Goal: Use online tool/utility: Utilize a website feature to perform a specific function

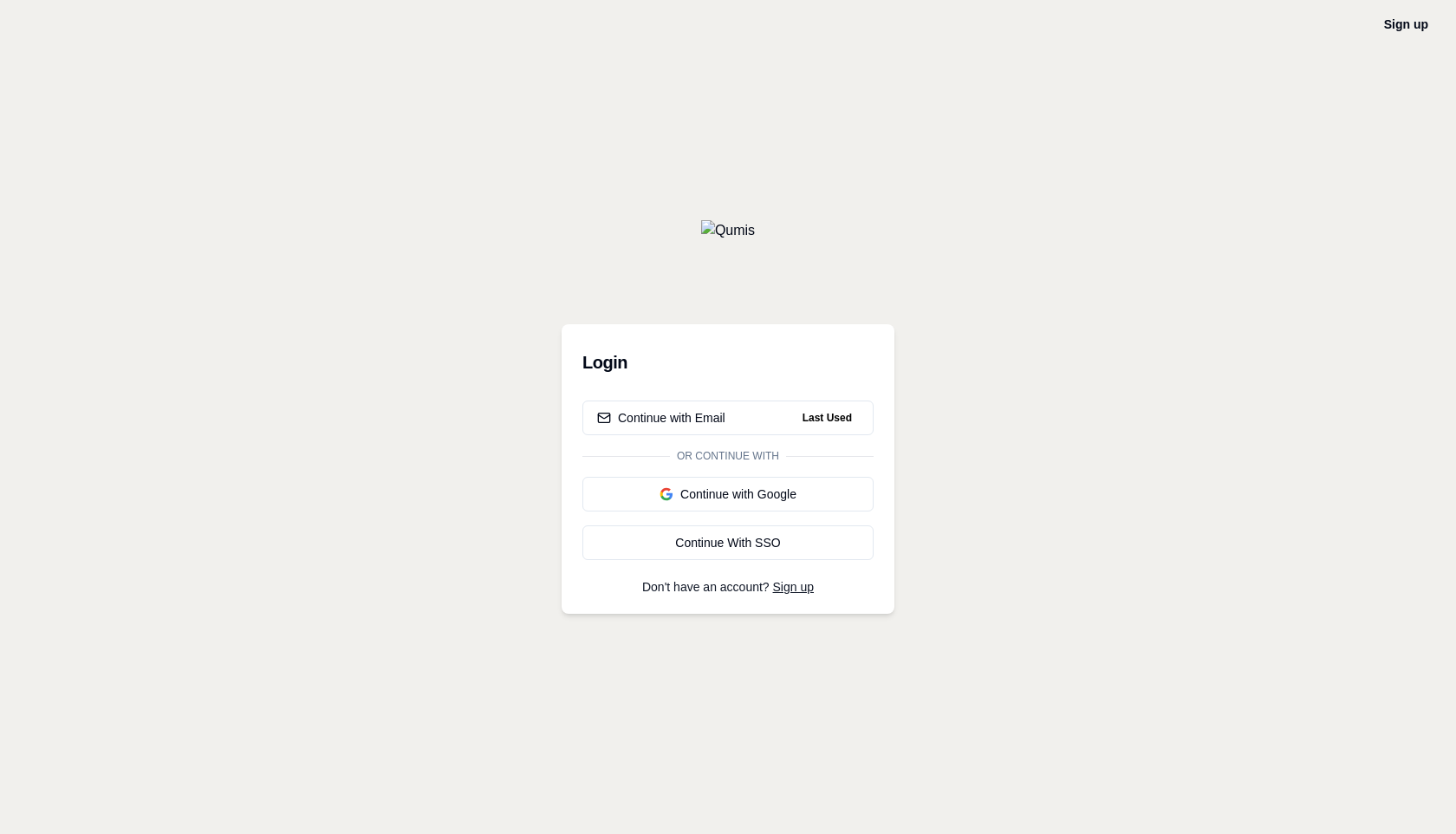
click at [755, 221] on img at bounding box center [727, 230] width 53 height 21
click at [709, 411] on div "Continue with Email" at bounding box center [661, 417] width 128 height 18
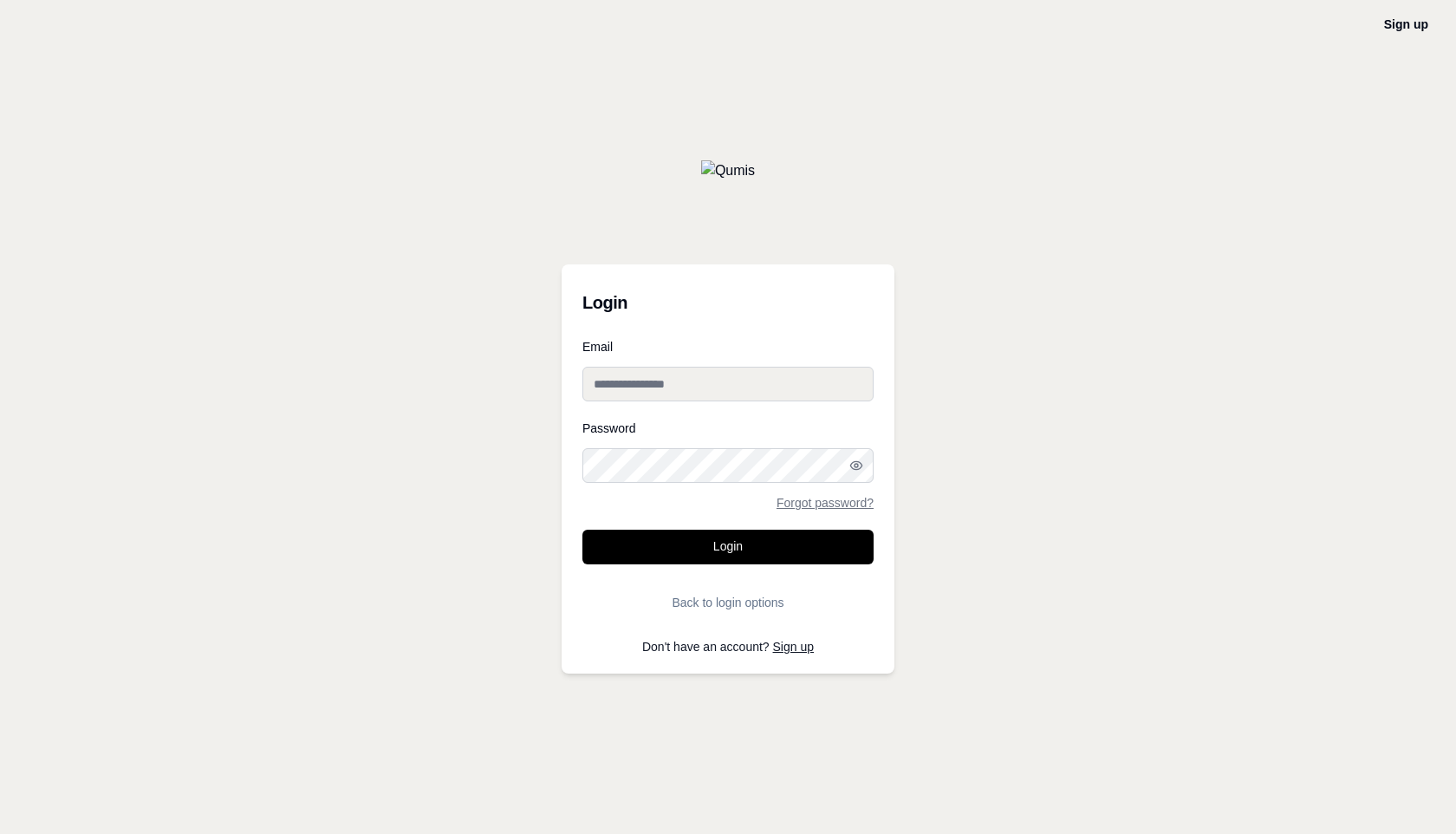
click at [712, 381] on input "Email" at bounding box center [727, 384] width 291 height 35
type input "**********"
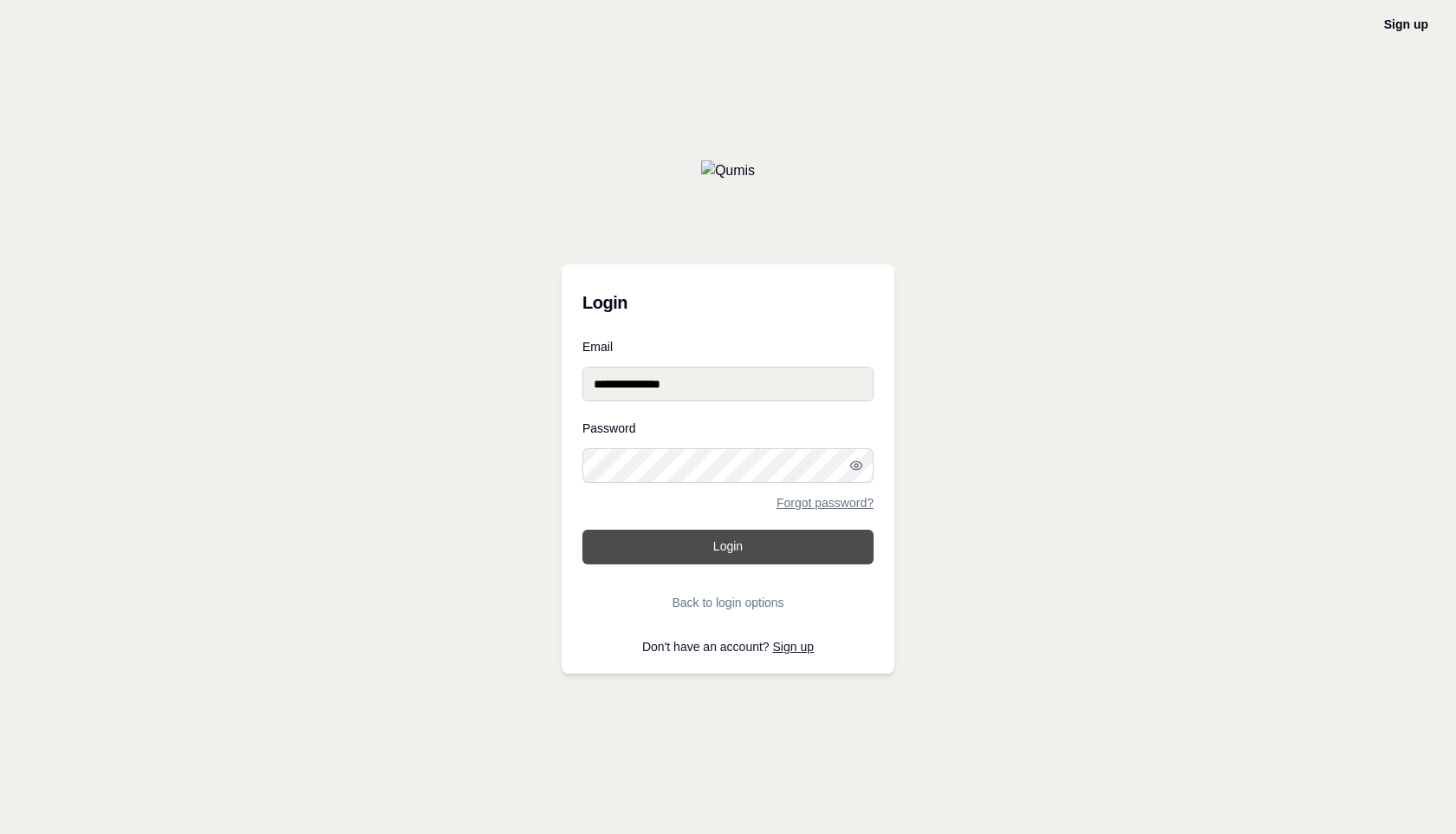
click at [709, 536] on button "Login" at bounding box center [727, 547] width 291 height 35
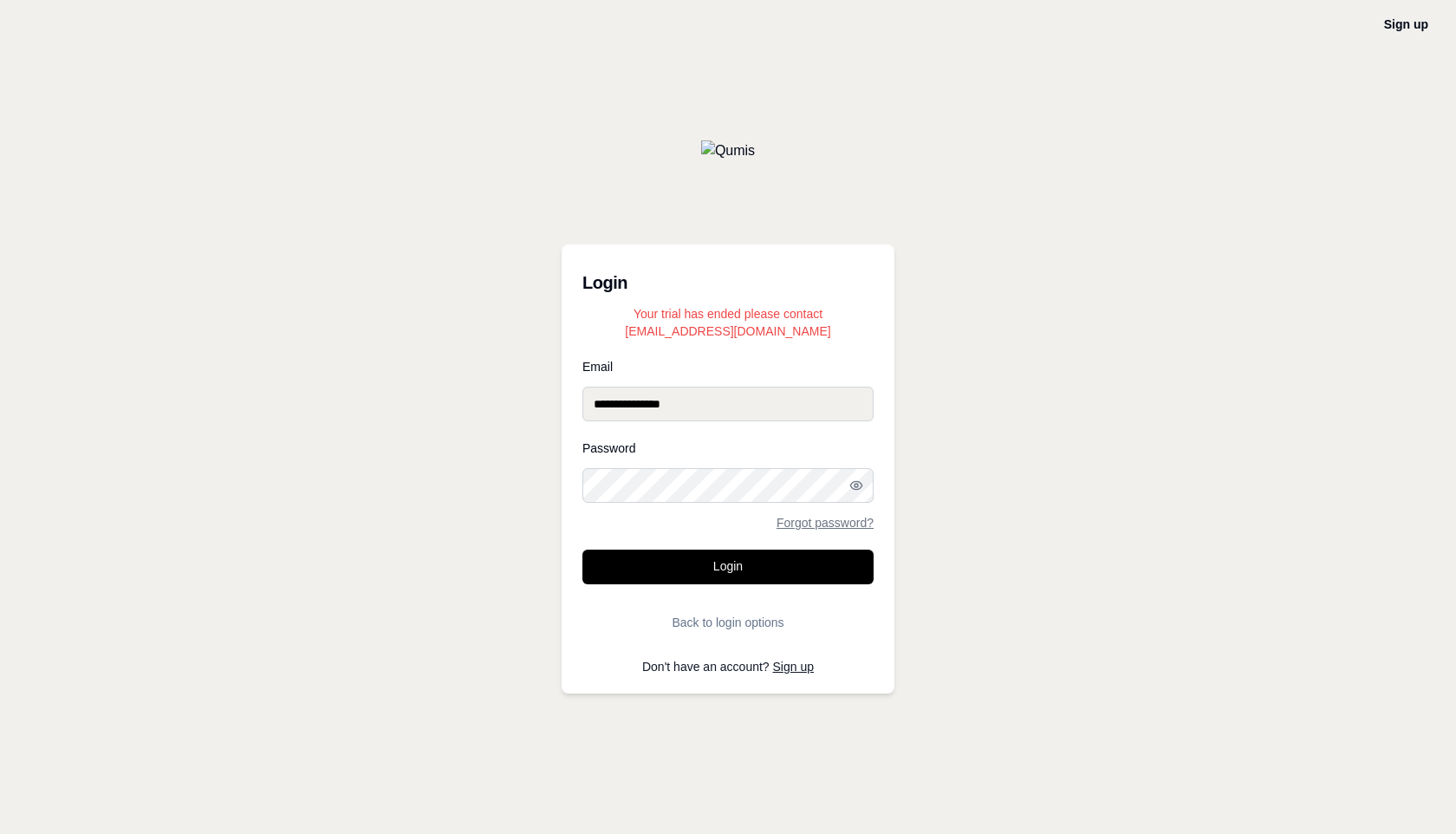
click at [935, 381] on div "**********" at bounding box center [728, 417] width 1456 height 834
click at [691, 568] on button "Login" at bounding box center [727, 566] width 291 height 35
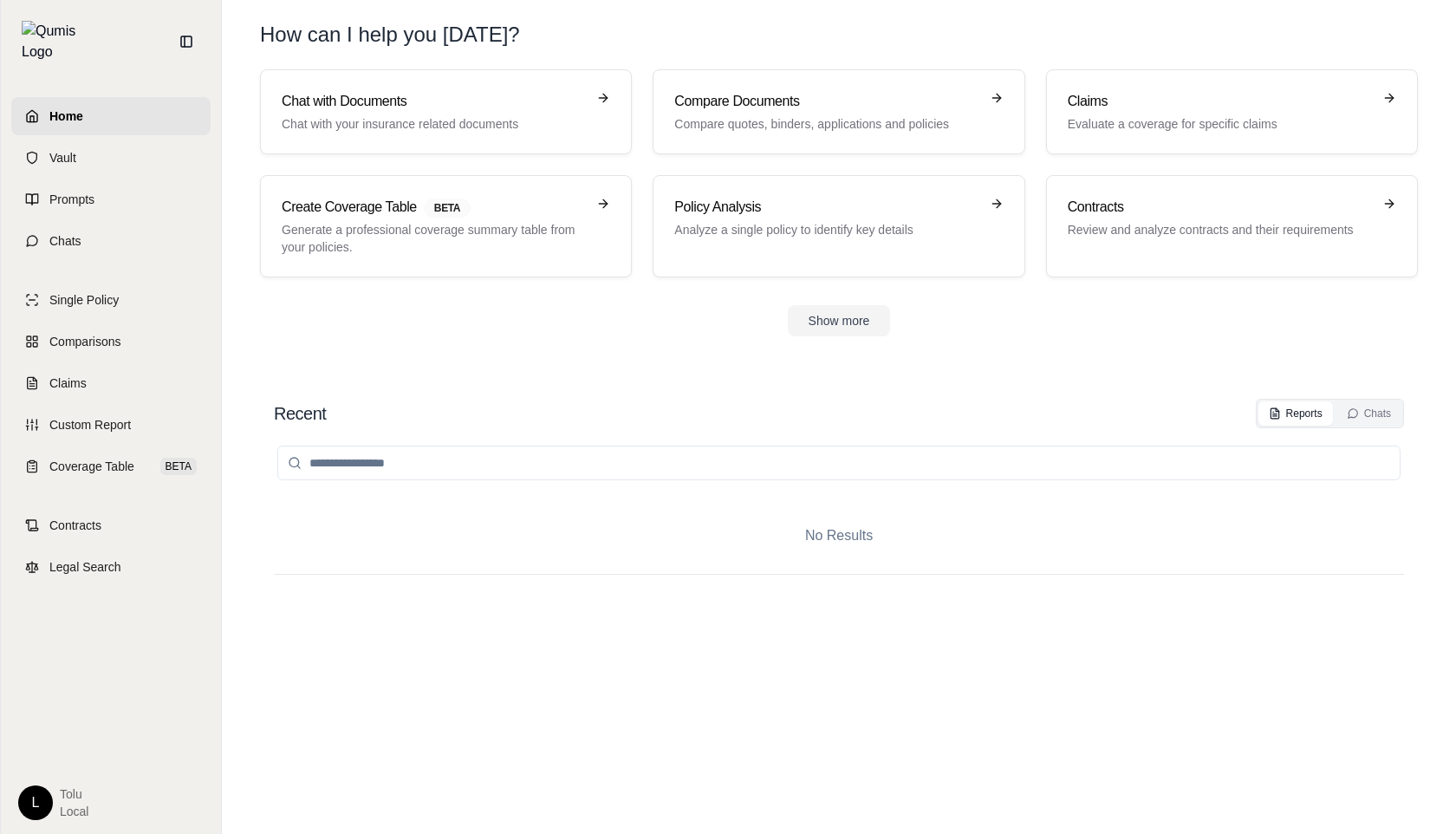
click at [33, 812] on html "Home Vault Prompts Chats Single Policy Comparisons Claims Custom Report Coverag…" at bounding box center [728, 417] width 1456 height 834
click at [72, 699] on link "Settings" at bounding box center [76, 701] width 143 height 28
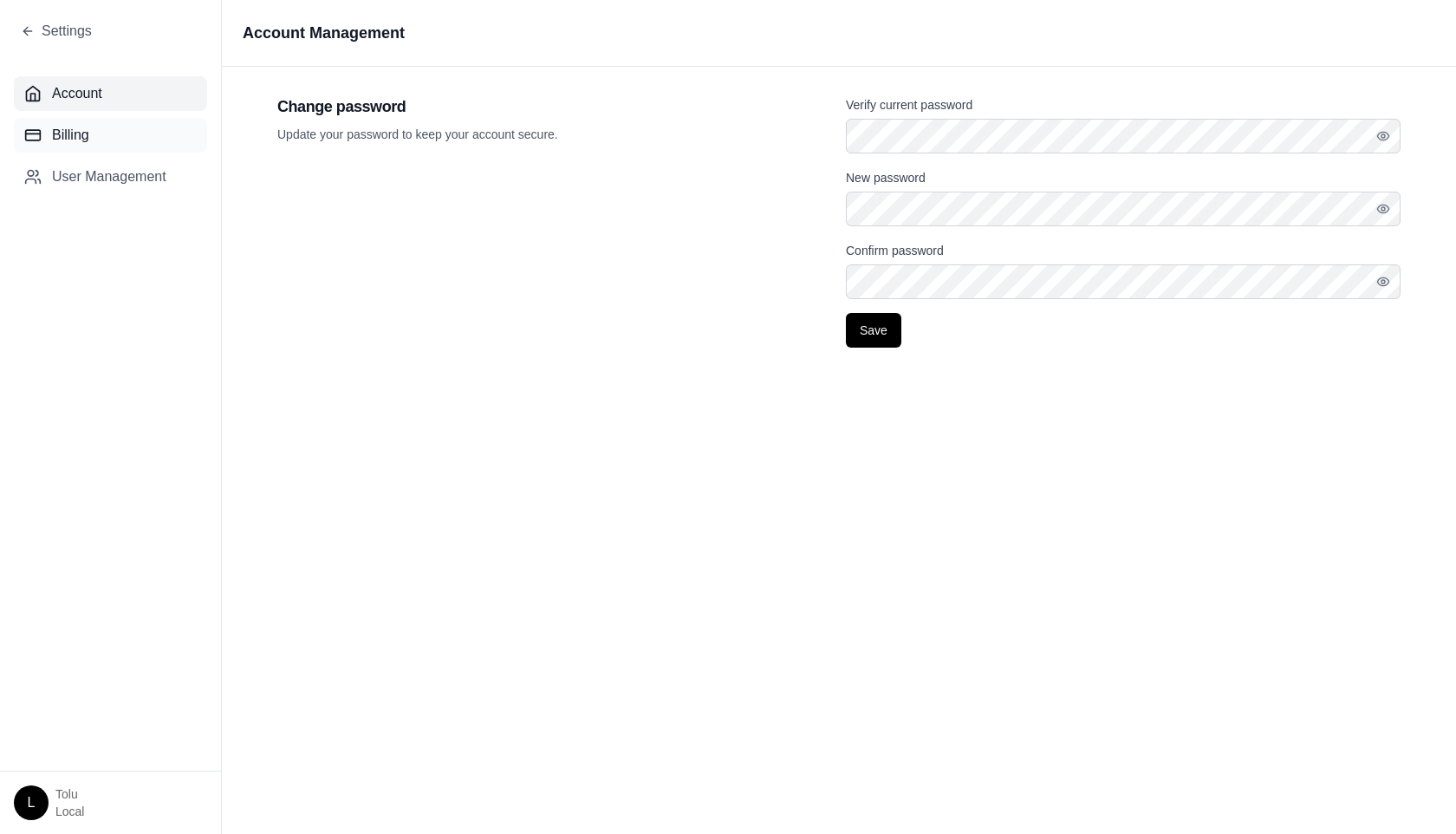
click at [85, 132] on span "Billing" at bounding box center [71, 135] width 37 height 21
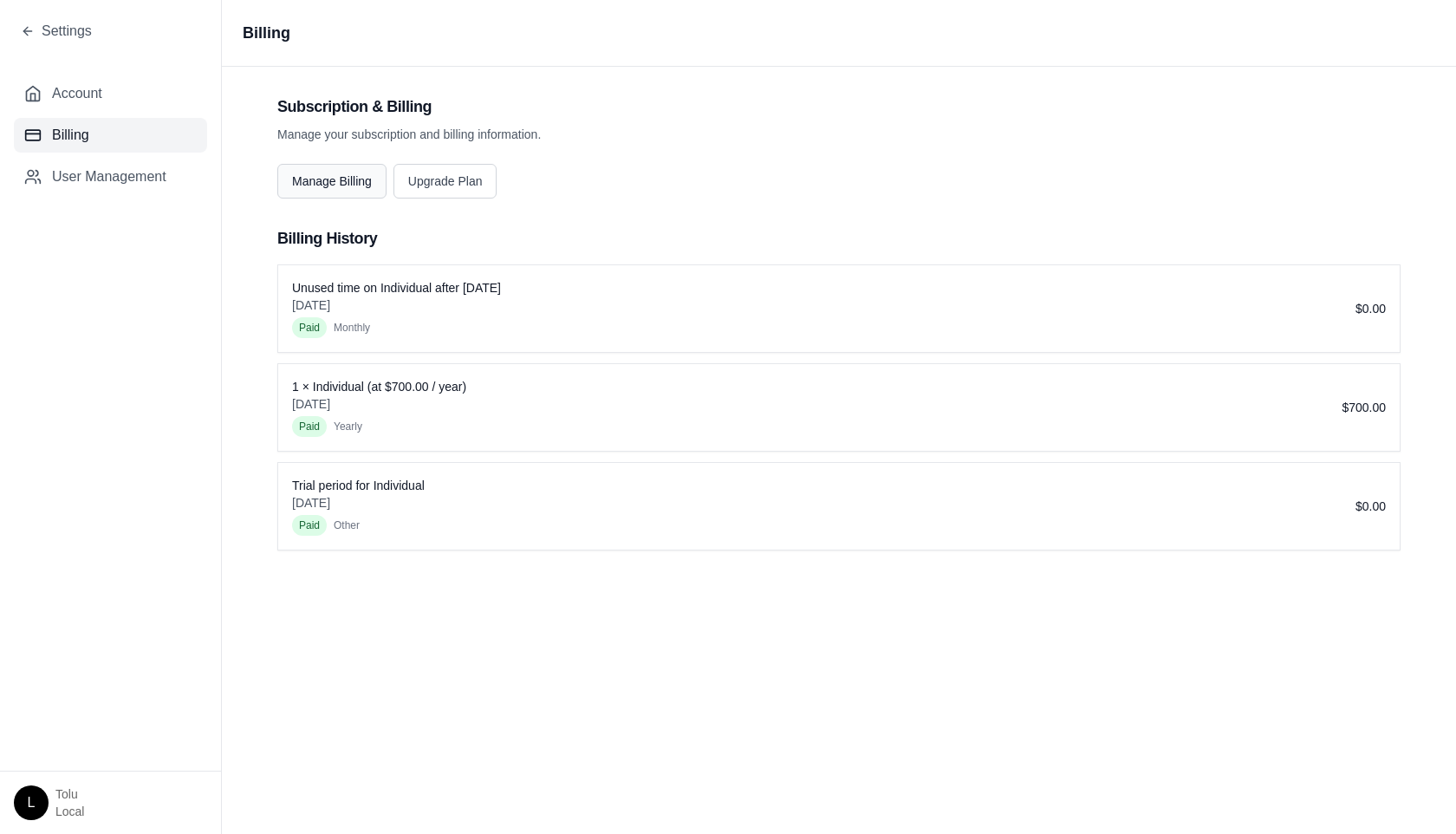
click at [346, 186] on button "Manage Billing" at bounding box center [331, 181] width 109 height 35
click at [27, 792] on html "Settings Account Billing User Management L tolu Local Billing Subscription & Bi…" at bounding box center [728, 417] width 1456 height 834
click at [107, 547] on html "Settings Account Billing User Management L tolu Local Billing Subscription & Bi…" at bounding box center [728, 417] width 1456 height 834
click at [71, 91] on span "Account" at bounding box center [78, 94] width 51 height 21
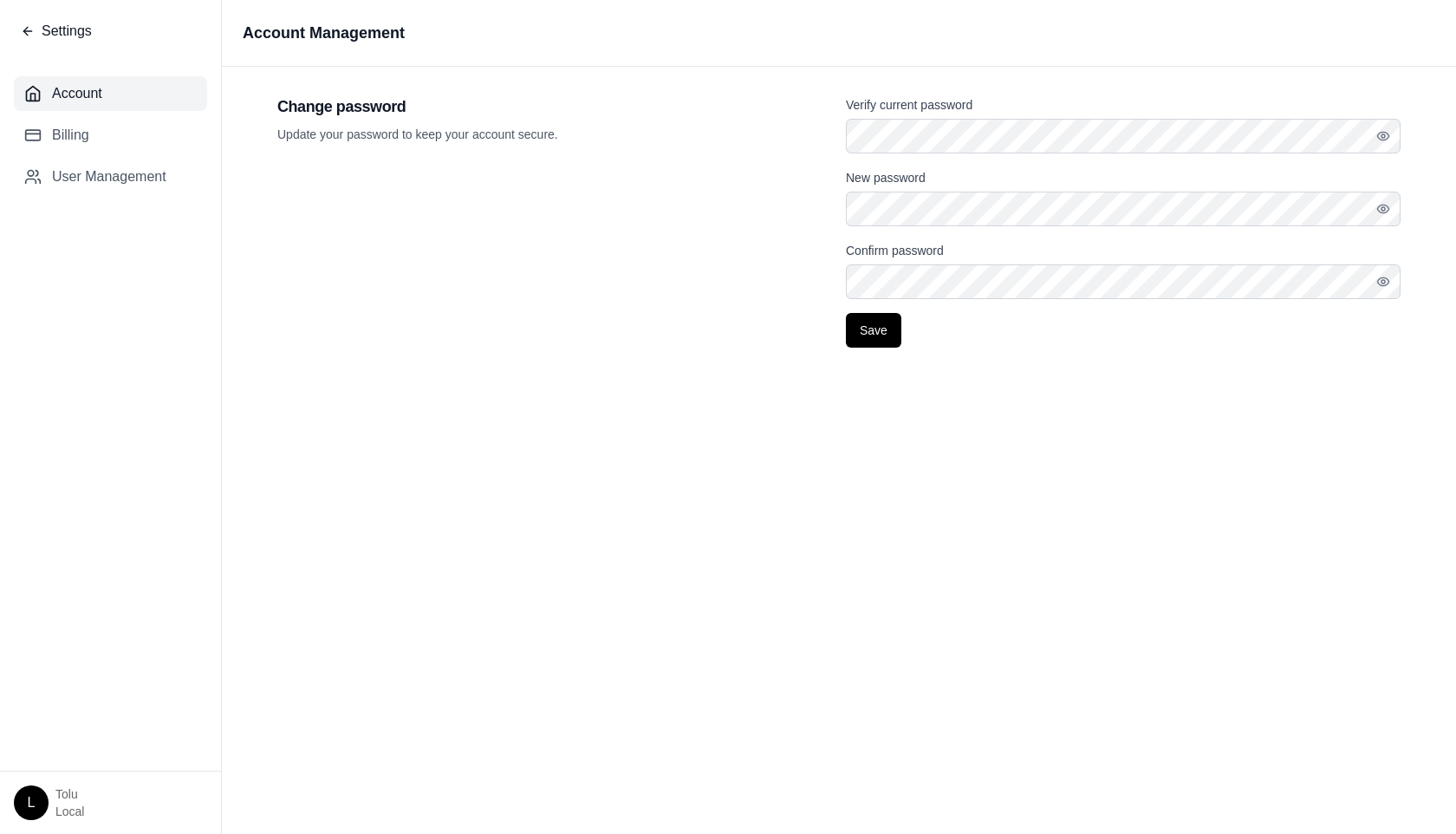
click at [43, 29] on span "Settings" at bounding box center [66, 31] width 51 height 21
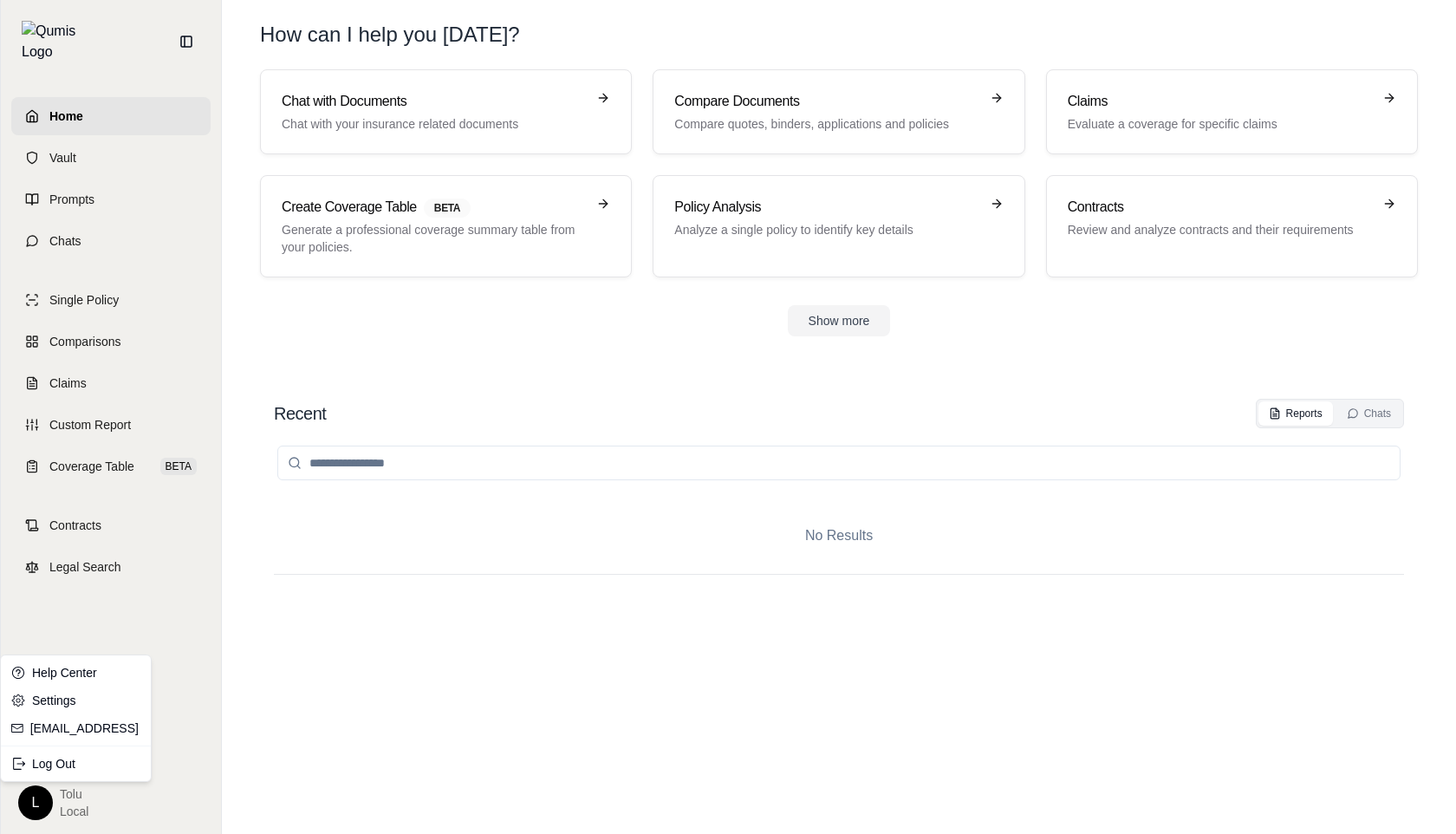
click at [31, 798] on html "Home Vault Prompts Chats Single Policy Comparisons Claims Custom Report Coverag…" at bounding box center [728, 417] width 1456 height 834
click at [66, 707] on link "Settings" at bounding box center [76, 701] width 143 height 28
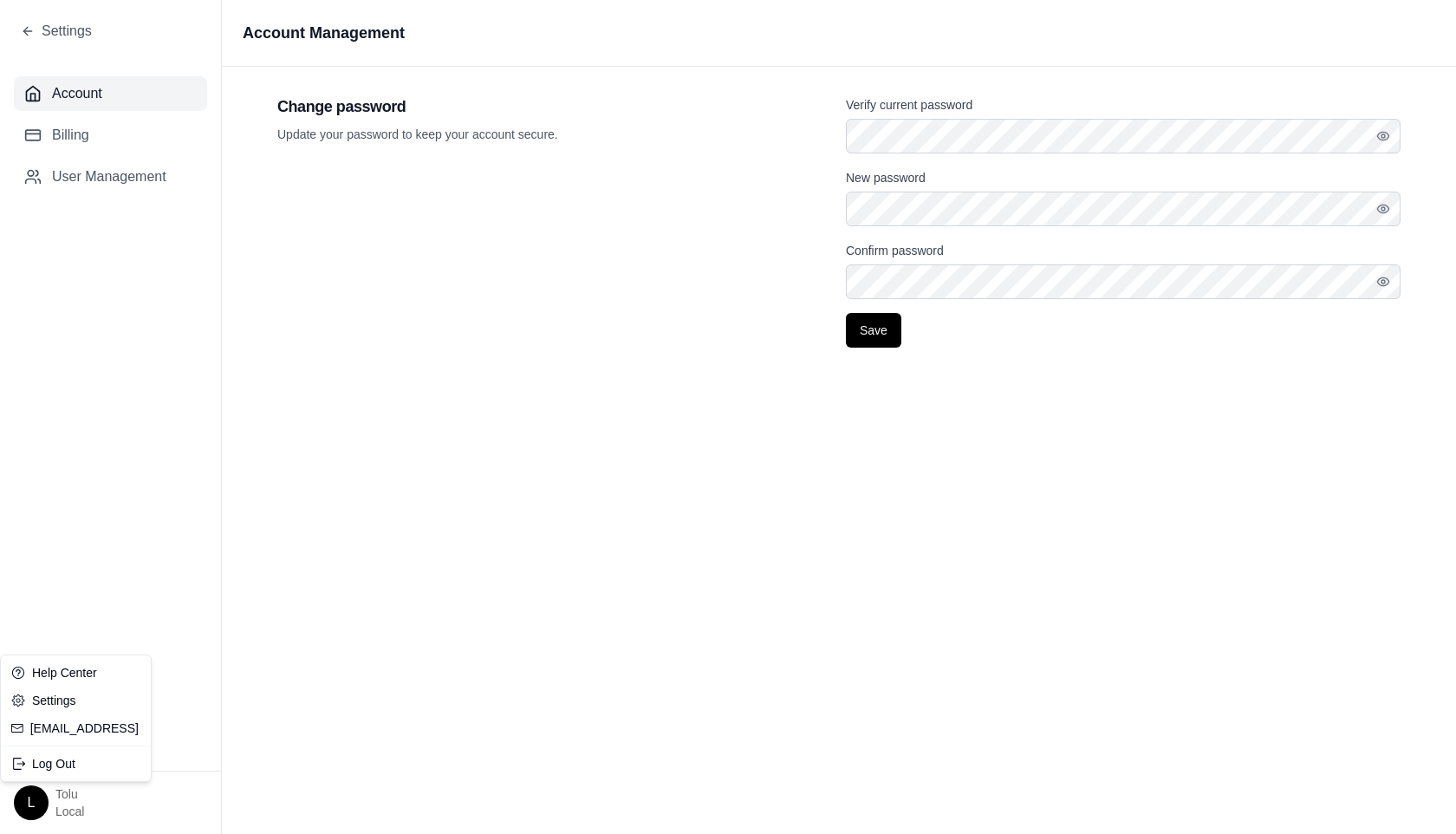
click at [30, 789] on html "Settings Account Billing User Management L tolu Local Account Management Change…" at bounding box center [728, 417] width 1456 height 834
click at [95, 537] on html "Settings Account Billing User Management L tolu Local Account Management Change…" at bounding box center [728, 417] width 1456 height 834
click at [55, 21] on span "Settings" at bounding box center [66, 31] width 51 height 21
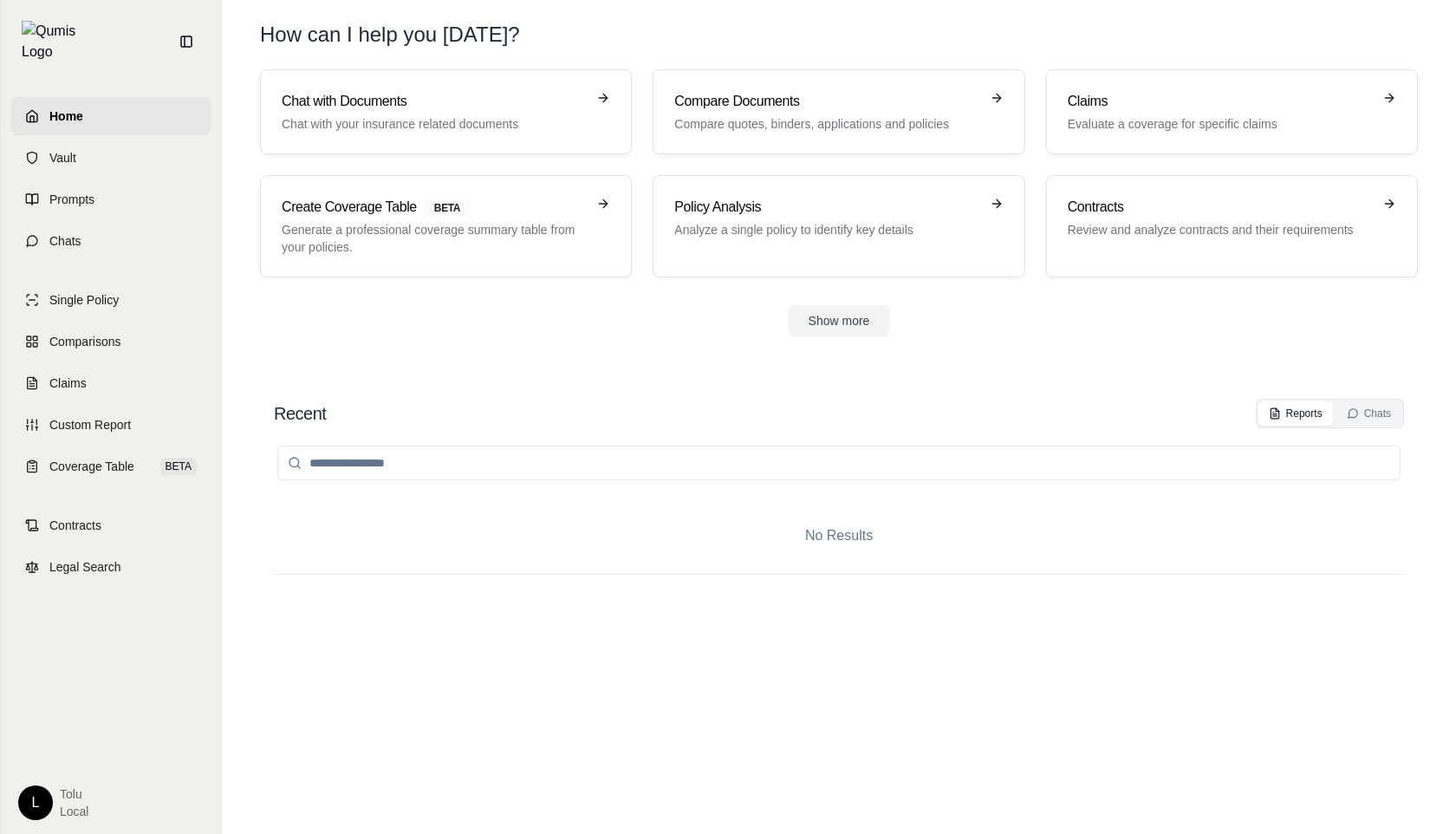
click at [49, 800] on html "Home Vault Prompts Chats Single Policy Comparisons Claims Custom Report Coverag…" at bounding box center [728, 417] width 1456 height 834
click at [114, 605] on html "Home Vault Prompts Chats Single Policy Comparisons Claims Custom Report Coverag…" at bounding box center [728, 417] width 1456 height 834
click at [82, 191] on span "Prompts" at bounding box center [72, 199] width 45 height 18
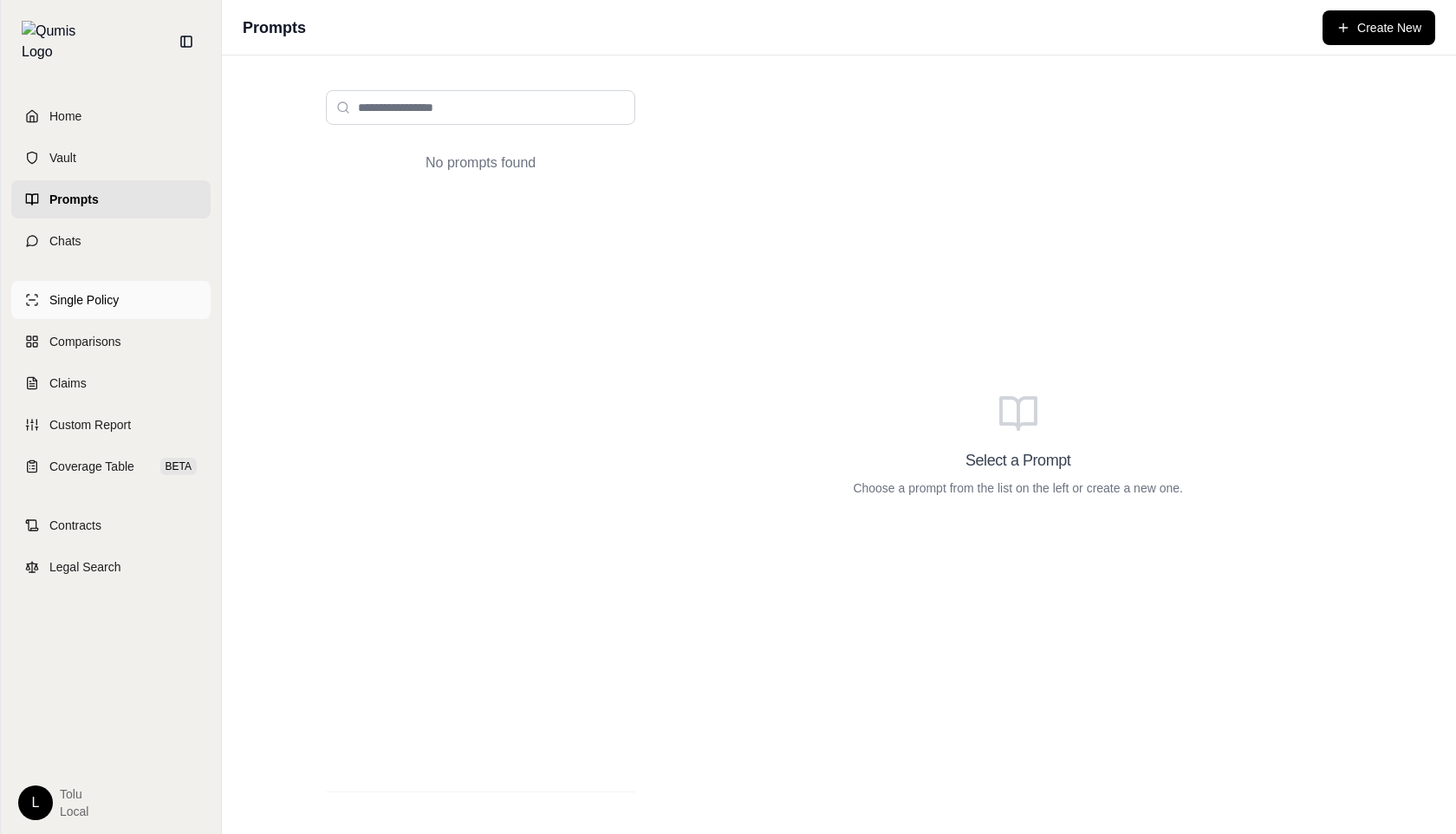
click at [91, 291] on span "Single Policy" at bounding box center [84, 300] width 69 height 18
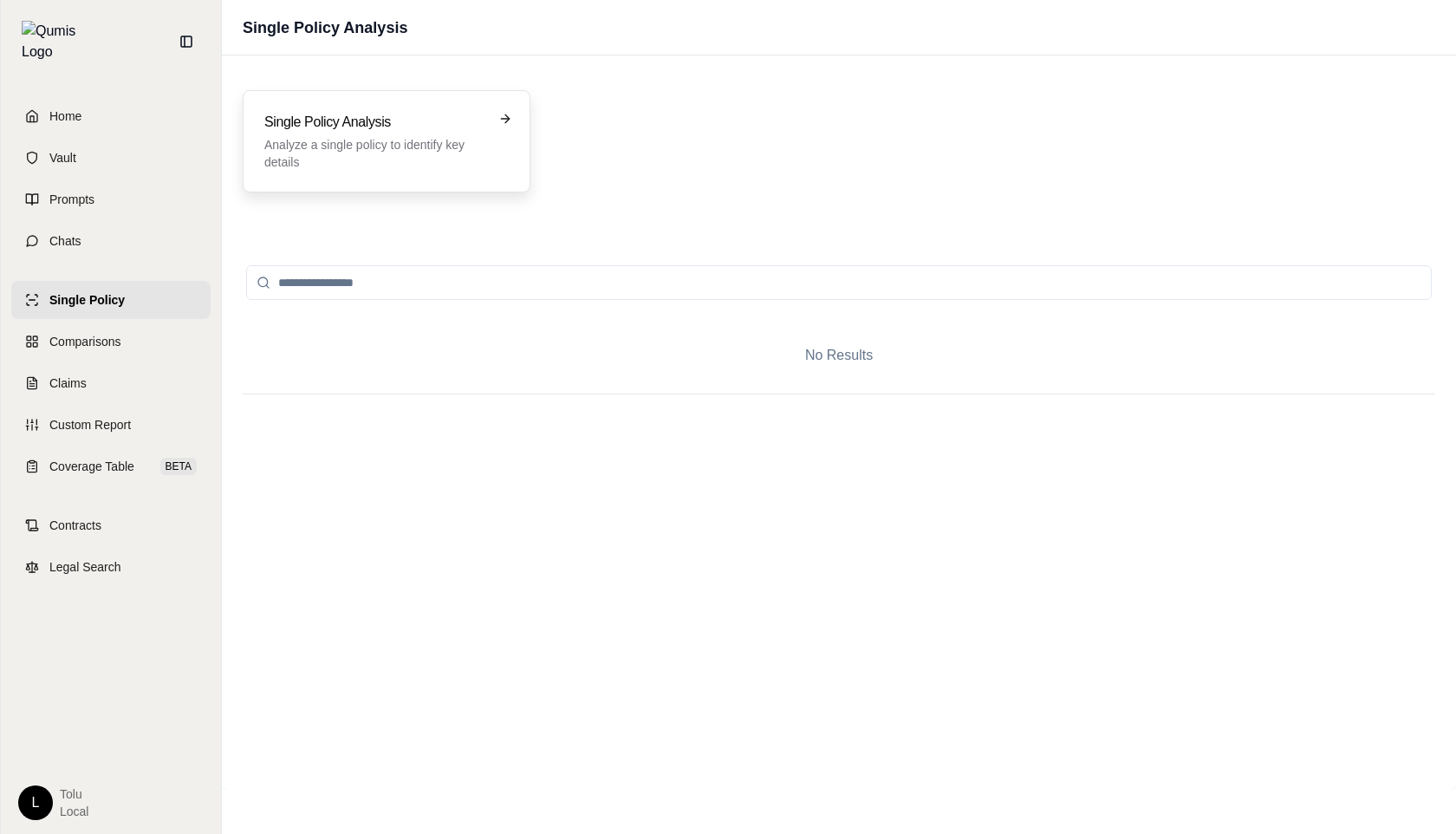
click at [453, 152] on p "Analyze a single policy to identify key details" at bounding box center [374, 153] width 220 height 35
